Goal: Obtain resource: Obtain resource

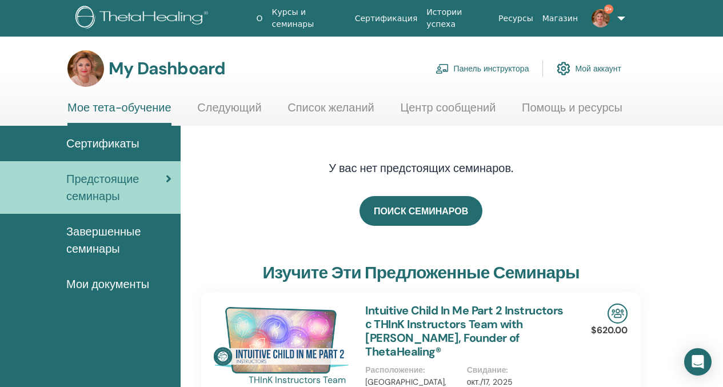
click at [493, 70] on link "Панель инструктора" at bounding box center [483, 68] width 94 height 25
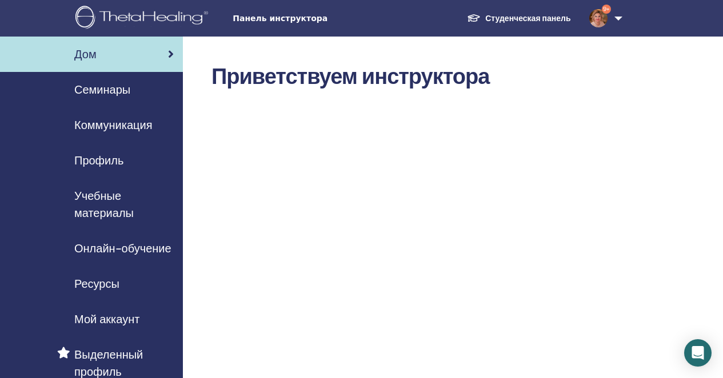
click at [102, 212] on span "Учебные материалы" at bounding box center [123, 205] width 99 height 34
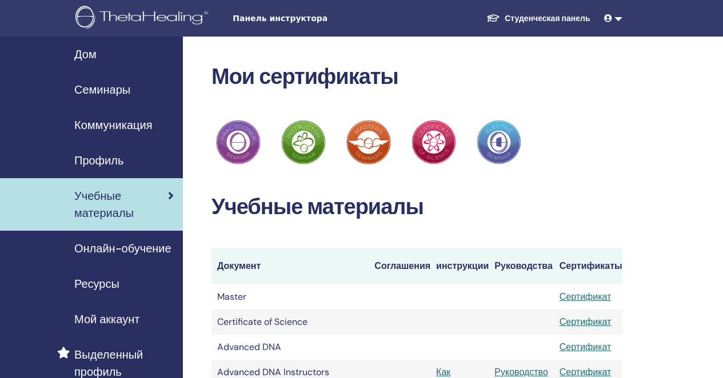
click at [102, 212] on span "Учебные материалы" at bounding box center [121, 205] width 94 height 34
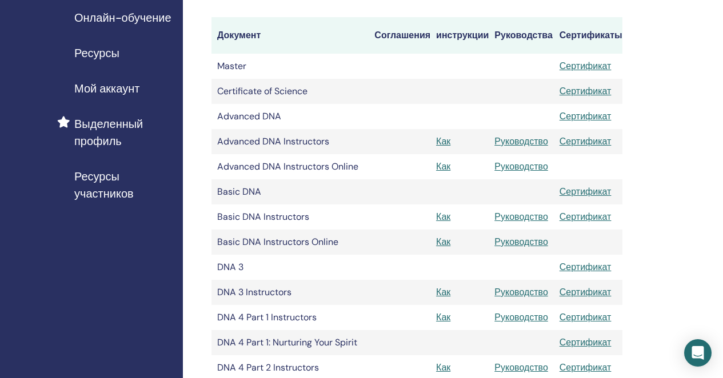
scroll to position [238, 0]
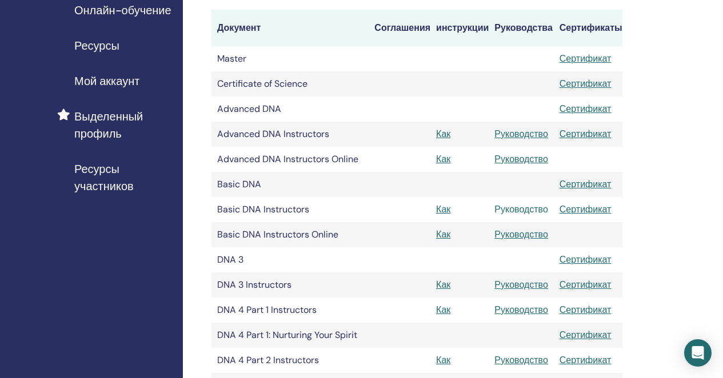
click at [516, 216] on link "Руководство" at bounding box center [522, 210] width 54 height 12
